Goal: Task Accomplishment & Management: Use online tool/utility

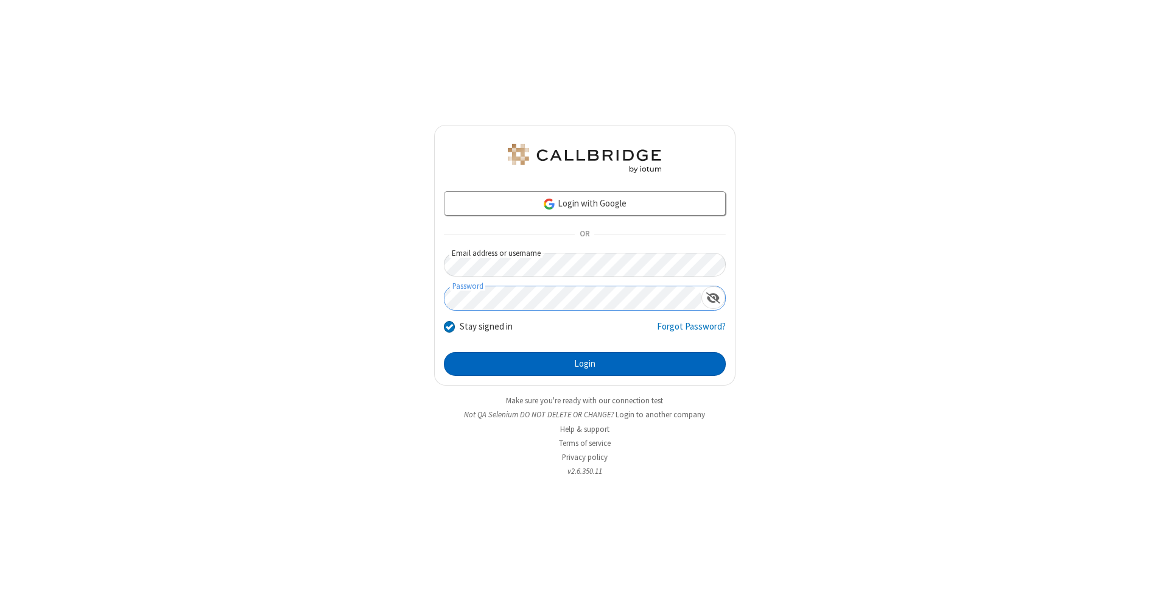
click at [584, 364] on button "Login" at bounding box center [585, 364] width 282 height 24
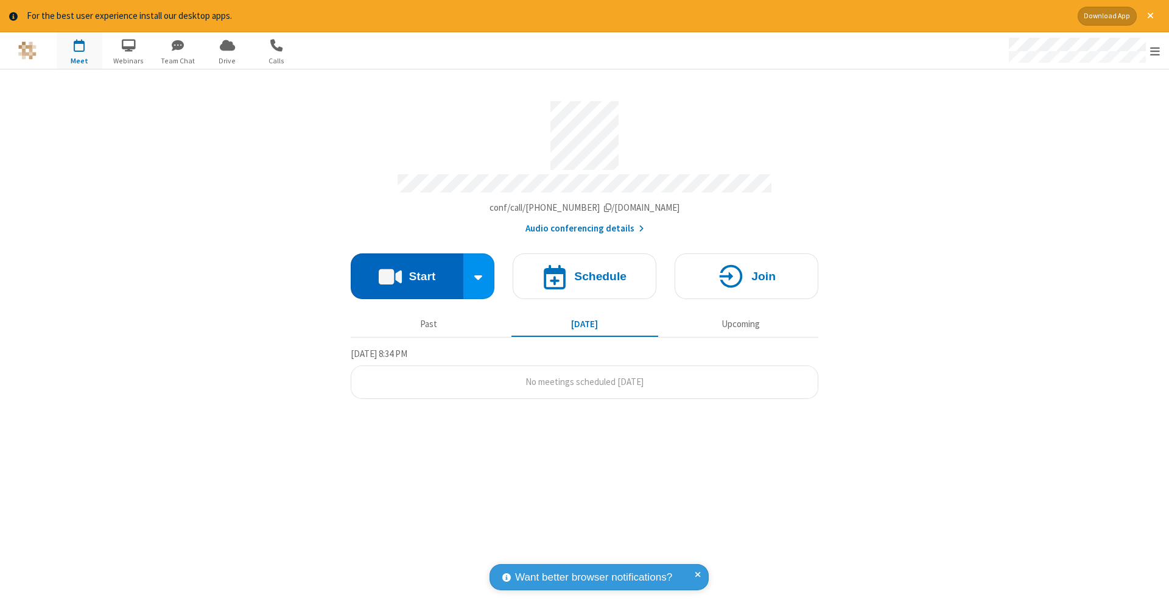
click at [407, 270] on button "Start" at bounding box center [407, 276] width 113 height 46
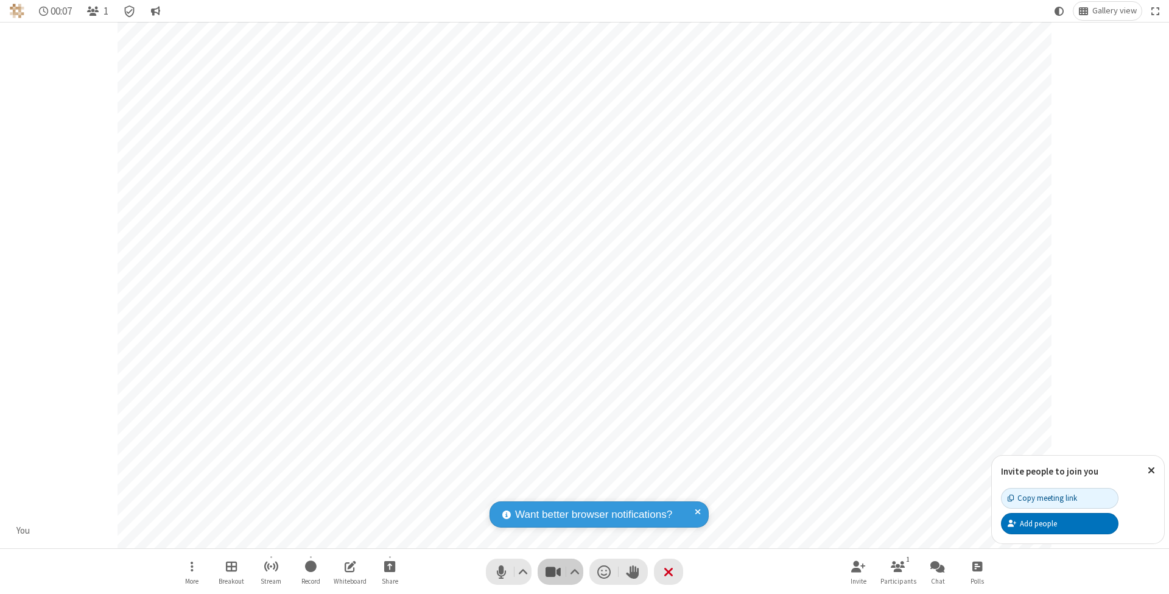
click at [553, 571] on span "Stop video (⌘+Shift+V)" at bounding box center [553, 571] width 18 height 18
click at [553, 571] on span "Start video (⌘+Shift+V)" at bounding box center [553, 571] width 18 height 18
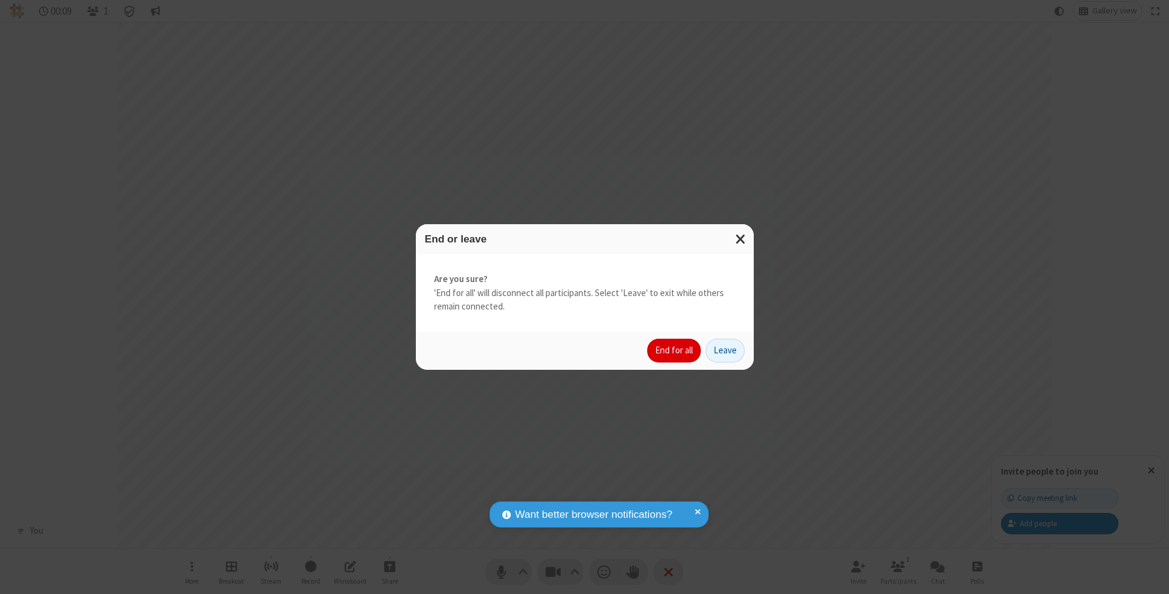
click at [674, 349] on button "End for all" at bounding box center [674, 350] width 54 height 24
